Goal: Information Seeking & Learning: Check status

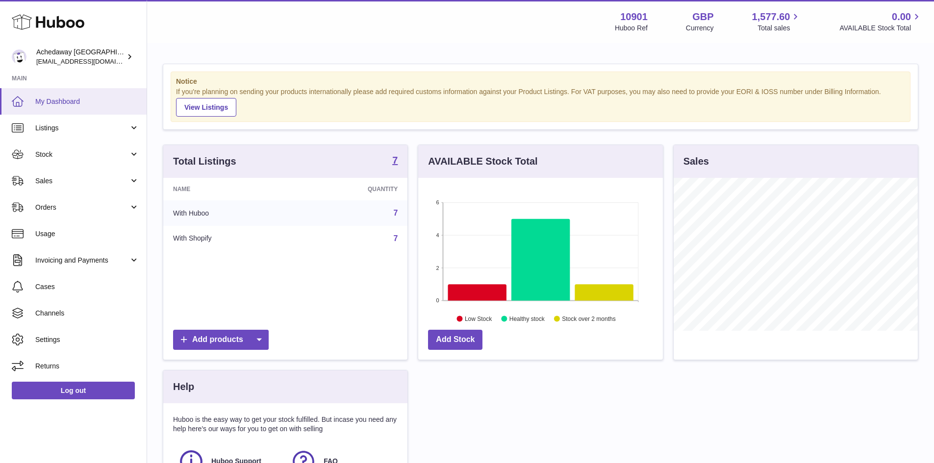
scroll to position [153, 245]
click at [85, 108] on link "My Dashboard" at bounding box center [73, 101] width 147 height 26
drag, startPoint x: 78, startPoint y: 149, endPoint x: 93, endPoint y: 169, distance: 24.9
click at [78, 149] on link "Stock" at bounding box center [73, 154] width 147 height 26
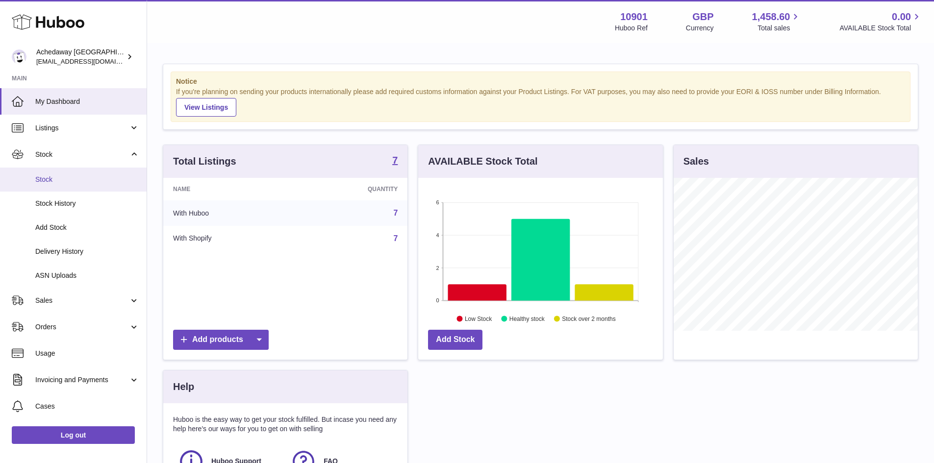
click at [102, 183] on span "Stock" at bounding box center [87, 179] width 104 height 9
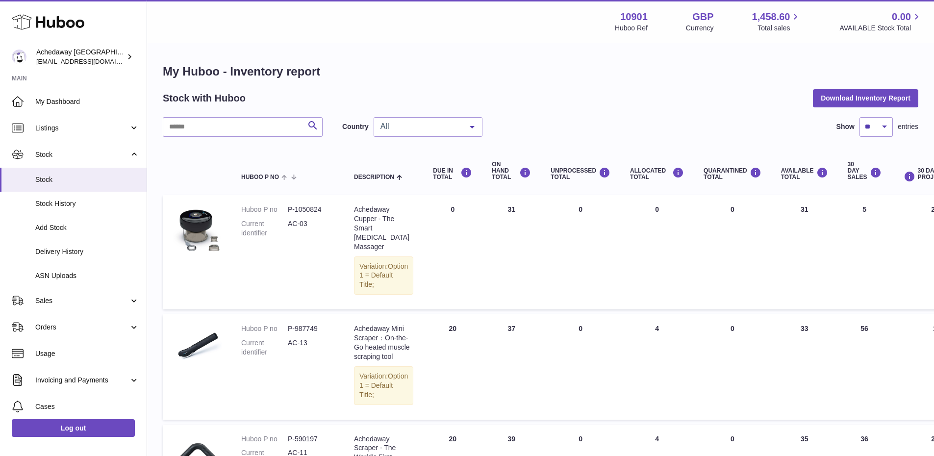
click at [102, 156] on span "Stock" at bounding box center [82, 154] width 94 height 9
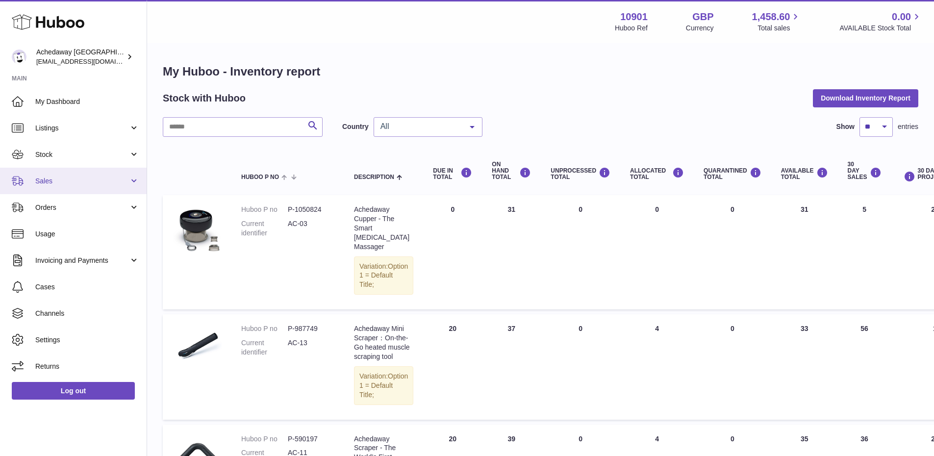
click at [99, 183] on span "Sales" at bounding box center [82, 181] width 94 height 9
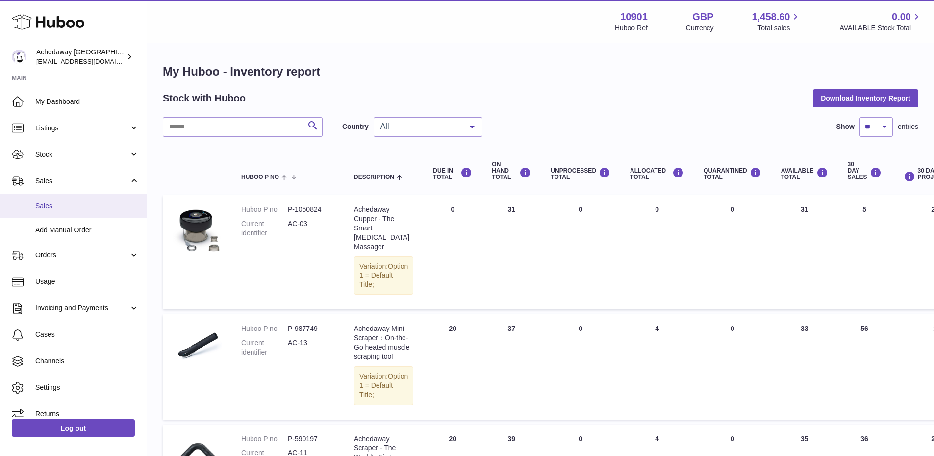
click at [99, 208] on span "Sales" at bounding box center [87, 206] width 104 height 9
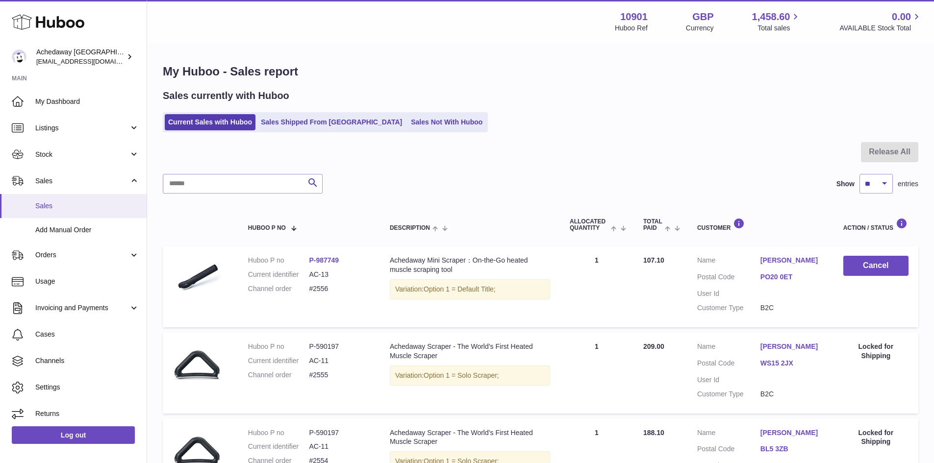
click at [115, 207] on span "Sales" at bounding box center [87, 206] width 104 height 9
click at [70, 167] on link "Stock" at bounding box center [73, 154] width 147 height 26
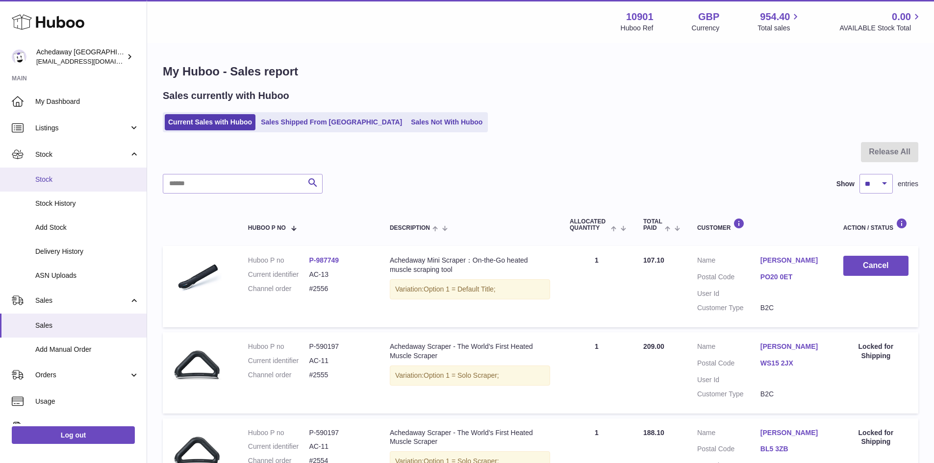
click at [82, 182] on span "Stock" at bounding box center [87, 179] width 104 height 9
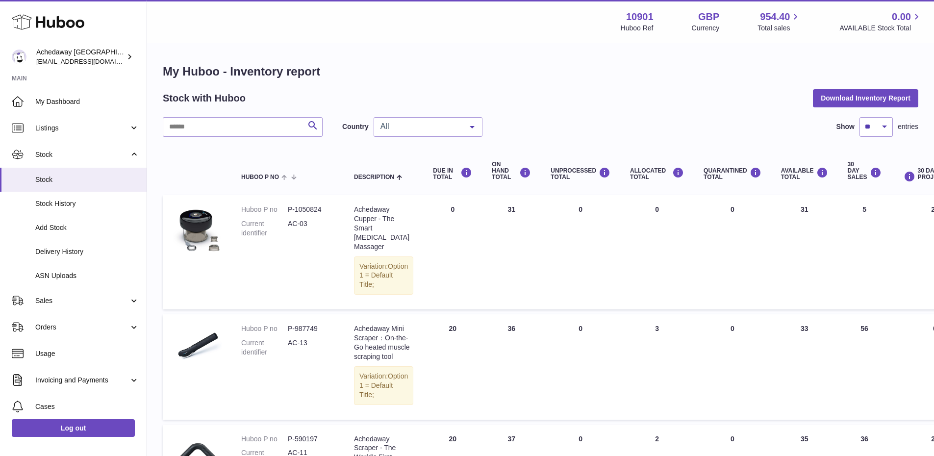
click at [394, 125] on span "All" at bounding box center [420, 127] width 84 height 10
click at [411, 159] on span "GB" at bounding box center [428, 166] width 108 height 20
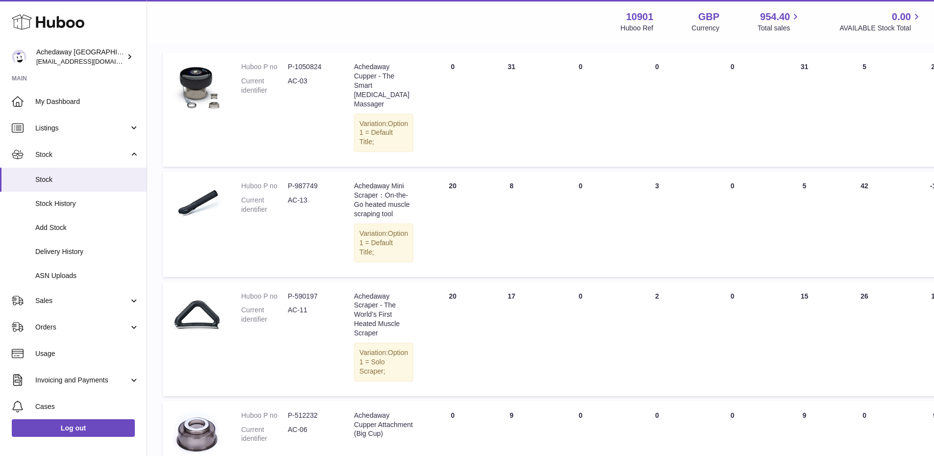
scroll to position [98, 0]
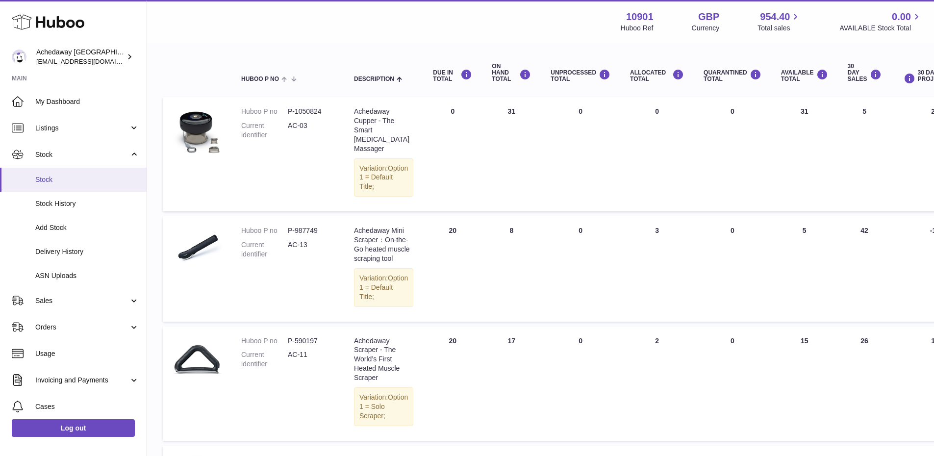
click at [120, 174] on link "Stock" at bounding box center [73, 180] width 147 height 24
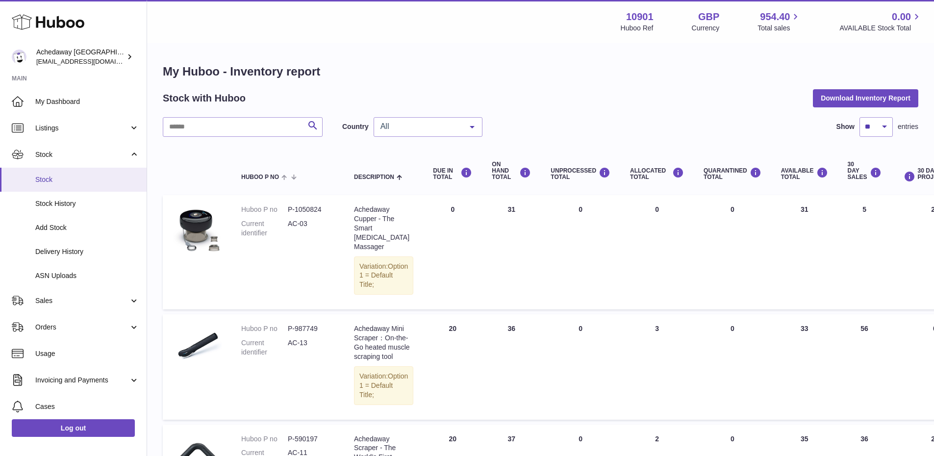
click at [110, 177] on span "Stock" at bounding box center [87, 179] width 104 height 9
click at [66, 143] on link "Stock" at bounding box center [73, 154] width 147 height 26
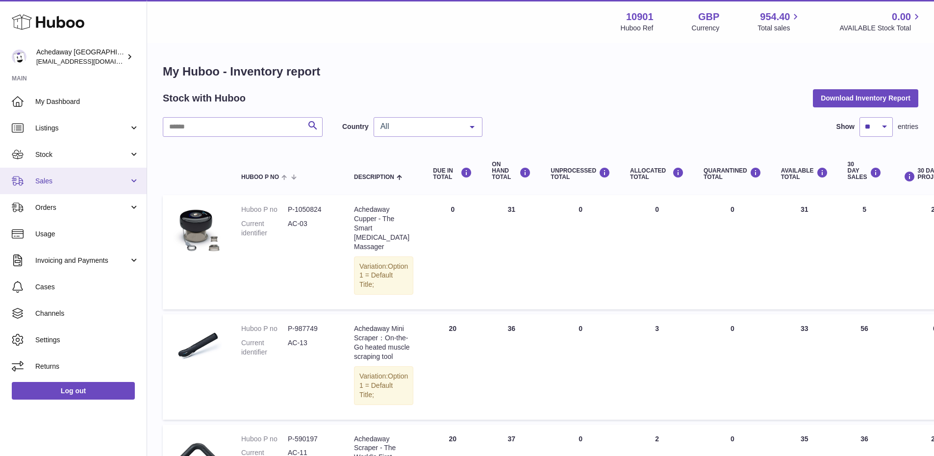
click at [80, 187] on link "Sales" at bounding box center [73, 181] width 147 height 26
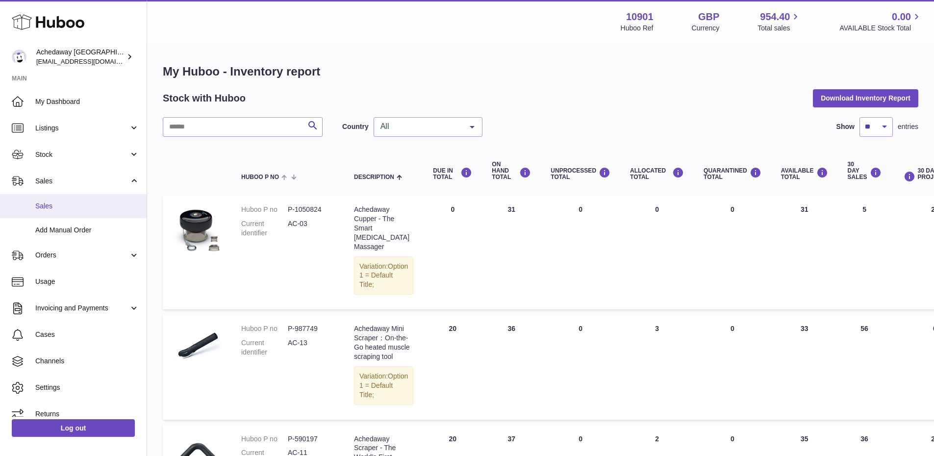
click at [94, 210] on span "Sales" at bounding box center [87, 206] width 104 height 9
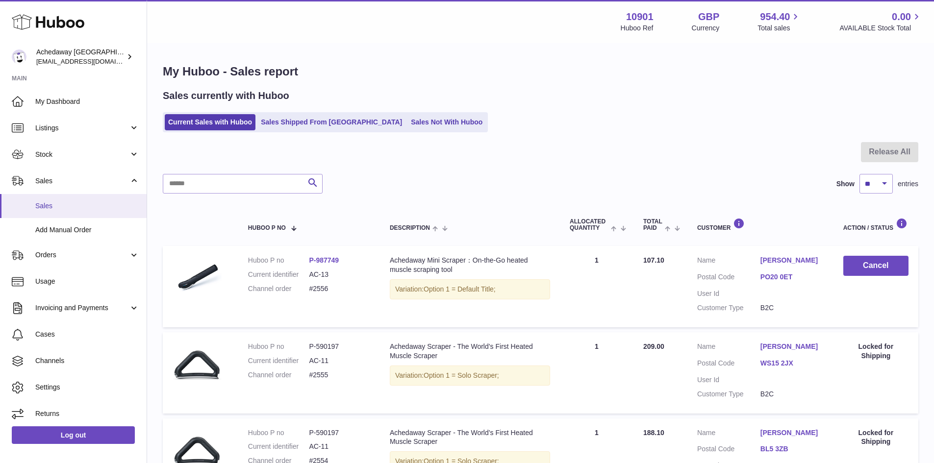
click at [49, 209] on span "Sales" at bounding box center [87, 206] width 104 height 9
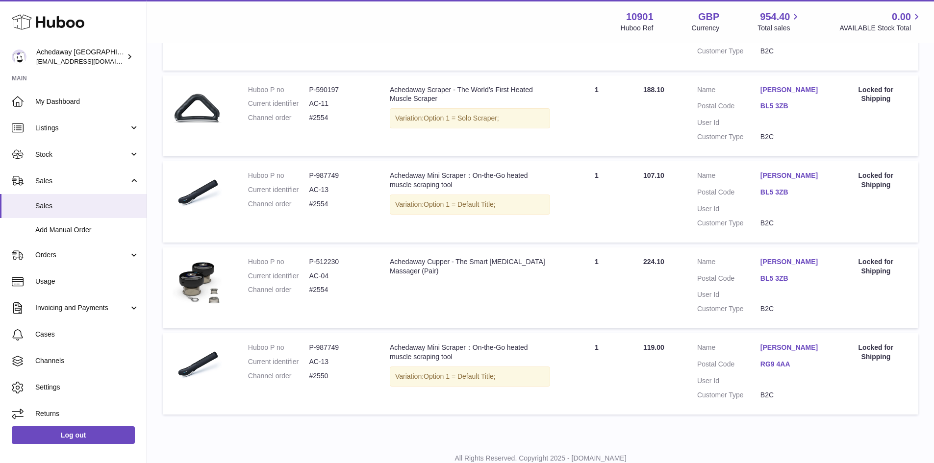
scroll to position [404, 0]
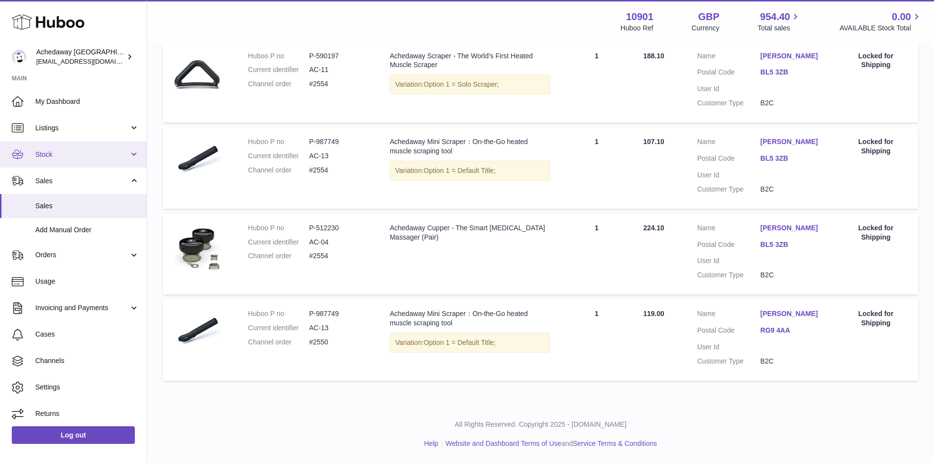
click at [84, 151] on span "Stock" at bounding box center [82, 154] width 94 height 9
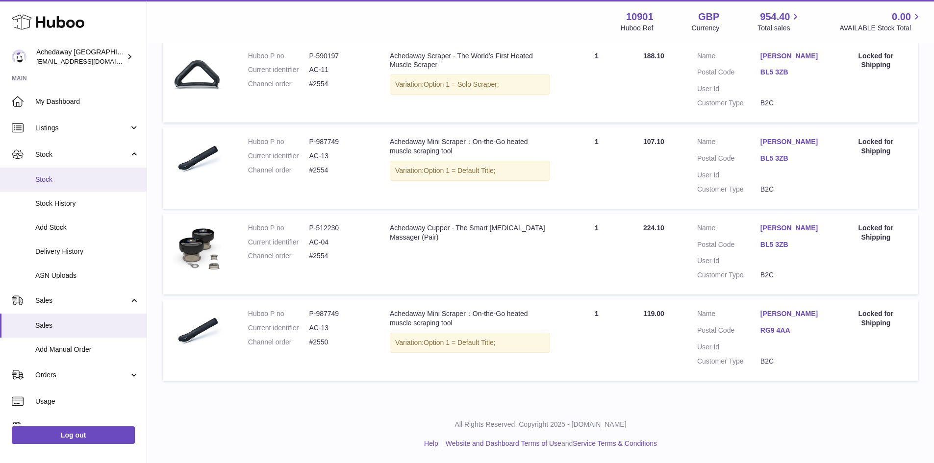
click at [87, 181] on span "Stock" at bounding box center [87, 179] width 104 height 9
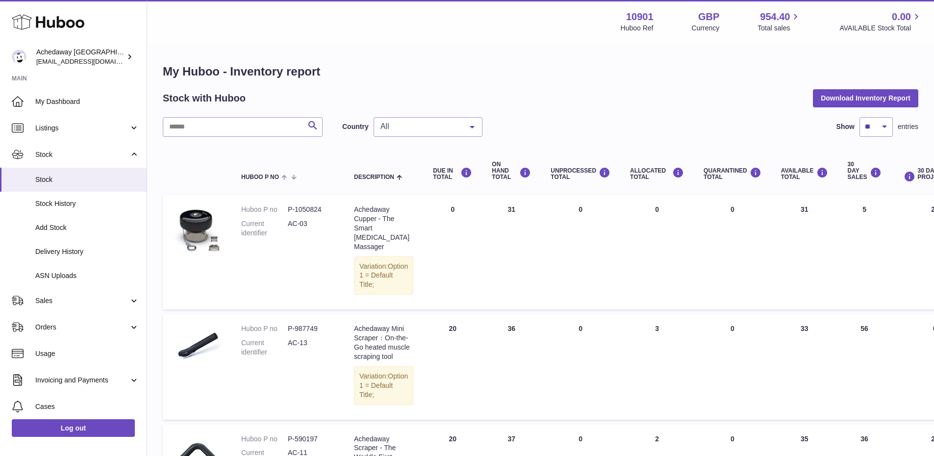
click at [400, 123] on span "All" at bounding box center [420, 127] width 84 height 10
click at [404, 158] on span "GB" at bounding box center [428, 166] width 108 height 20
click at [88, 177] on span "Stock" at bounding box center [87, 179] width 104 height 9
click at [69, 182] on span "Stock" at bounding box center [87, 179] width 104 height 9
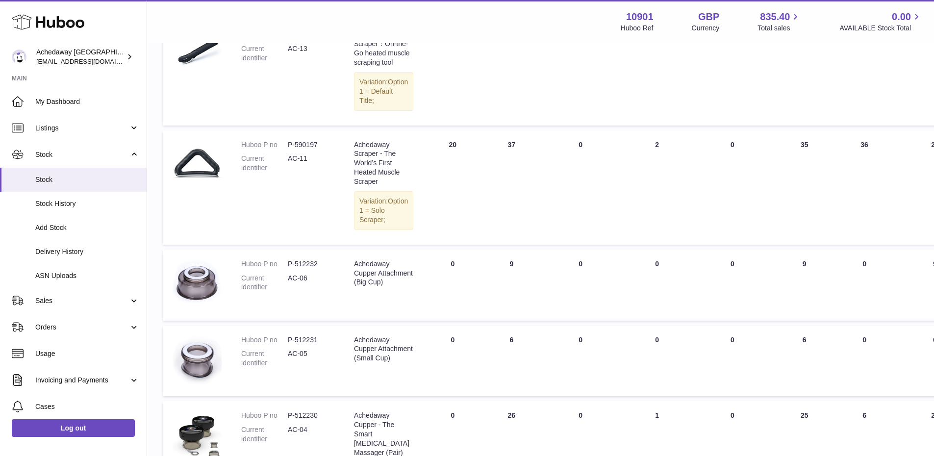
scroll to position [506, 0]
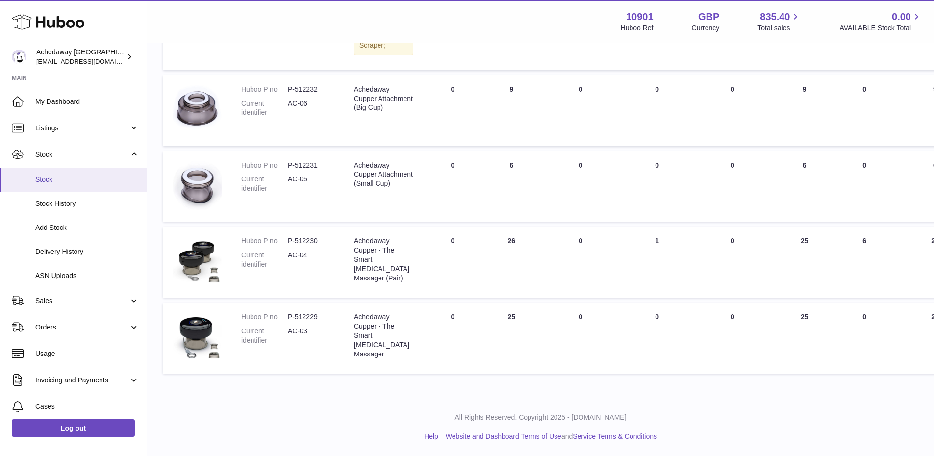
click at [92, 180] on span "Stock" at bounding box center [87, 179] width 104 height 9
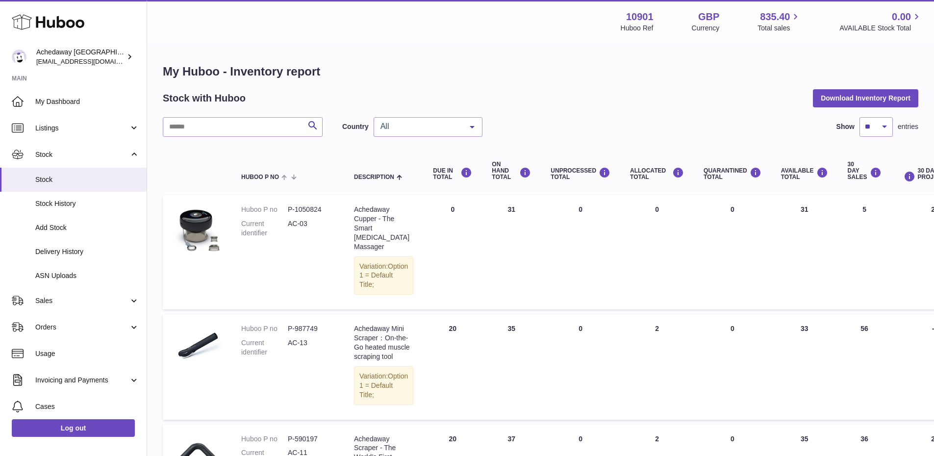
click at [393, 135] on div "All" at bounding box center [428, 127] width 109 height 20
click at [402, 154] on span "All" at bounding box center [428, 147] width 108 height 20
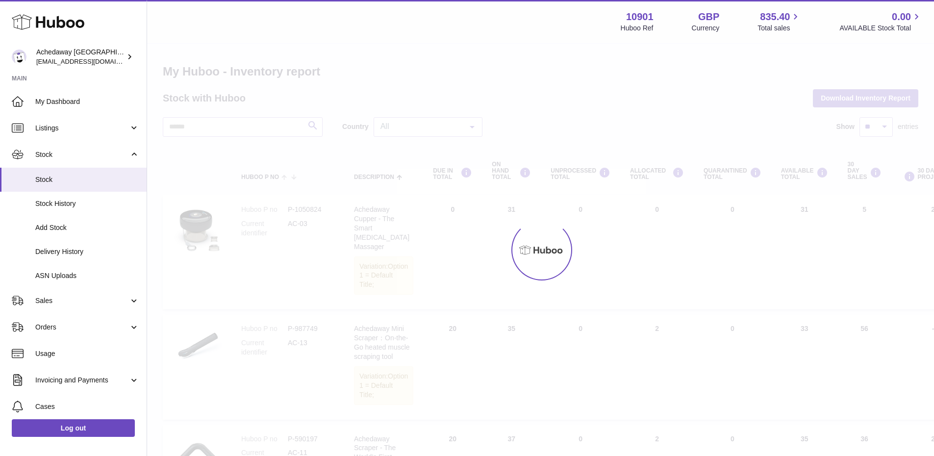
click at [395, 124] on div at bounding box center [540, 250] width 787 height 412
click at [405, 123] on div at bounding box center [540, 250] width 787 height 412
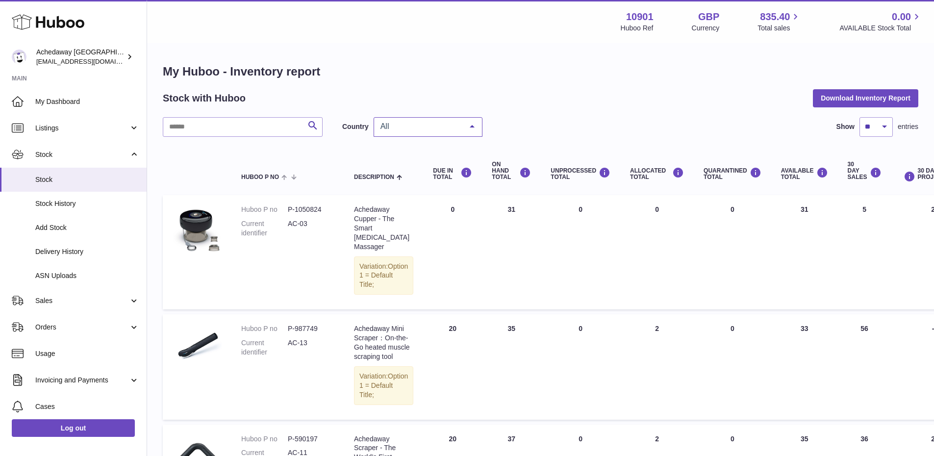
click at [405, 124] on span "All" at bounding box center [420, 127] width 84 height 10
click at [433, 163] on span "GB" at bounding box center [428, 166] width 108 height 20
click at [404, 126] on span "GB" at bounding box center [420, 127] width 84 height 10
click at [413, 162] on span "GB" at bounding box center [428, 166] width 108 height 20
click at [666, 130] on div "Search Country Country All GB ES No elements found. Consider changing the searc…" at bounding box center [541, 127] width 756 height 20
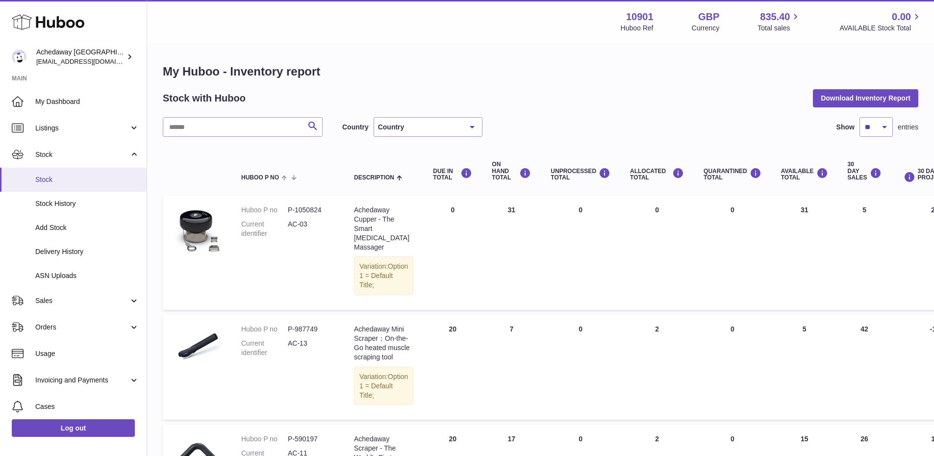
click at [79, 183] on span "Stock" at bounding box center [87, 179] width 104 height 9
click at [107, 173] on link "Stock" at bounding box center [73, 180] width 147 height 24
click at [104, 161] on link "Stock" at bounding box center [73, 154] width 147 height 26
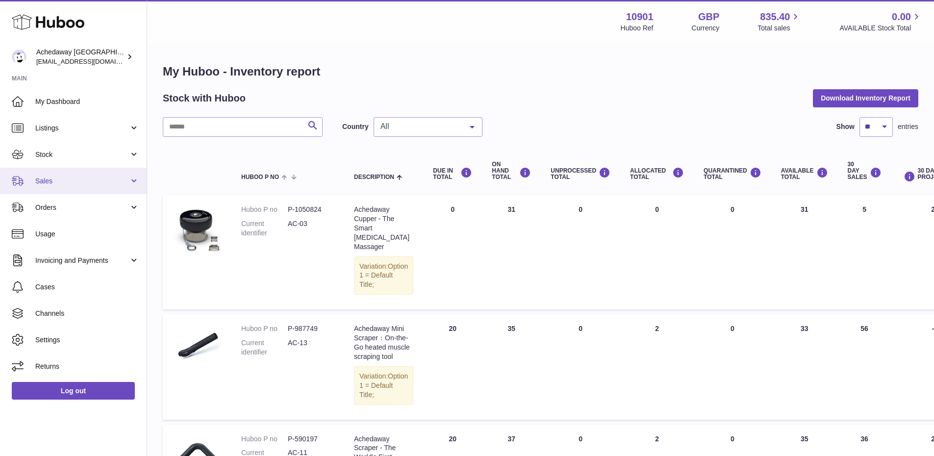
click at [100, 187] on link "Sales" at bounding box center [73, 181] width 147 height 26
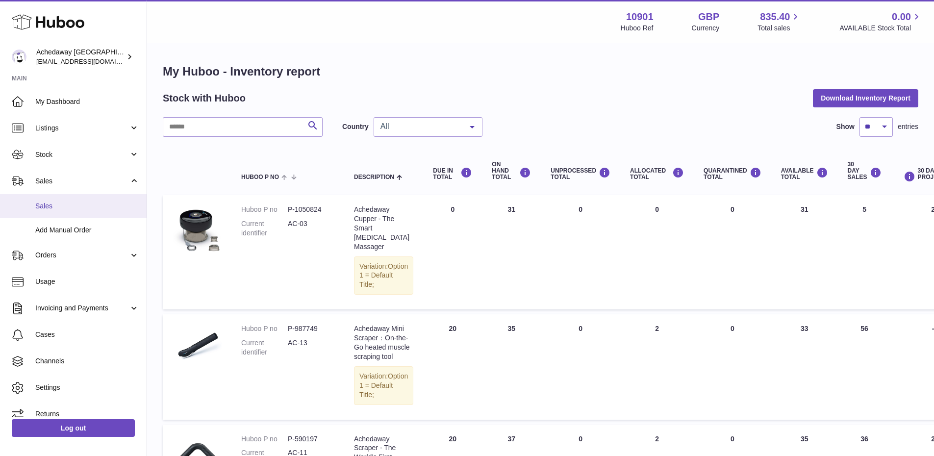
click at [100, 204] on span "Sales" at bounding box center [87, 206] width 104 height 9
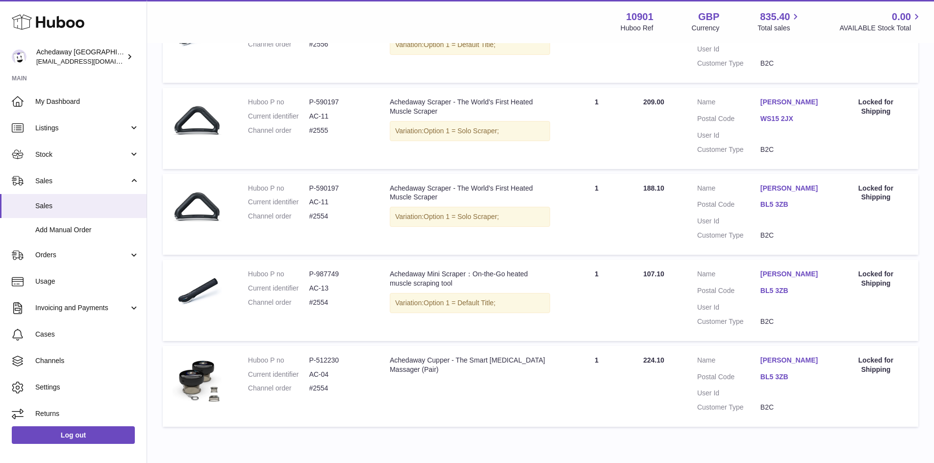
scroll to position [49, 0]
